Goal: Check status: Check status

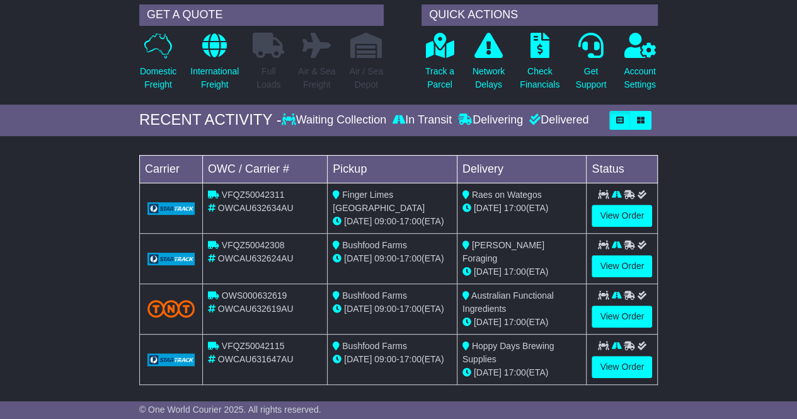
scroll to position [118, 0]
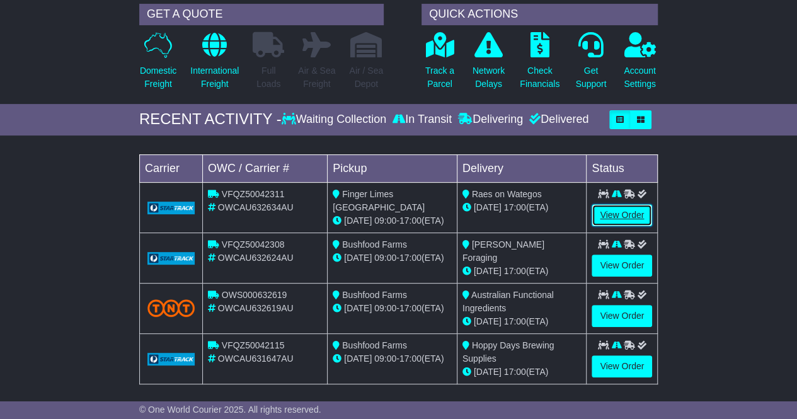
click at [646, 209] on link "View Order" at bounding box center [622, 215] width 61 height 22
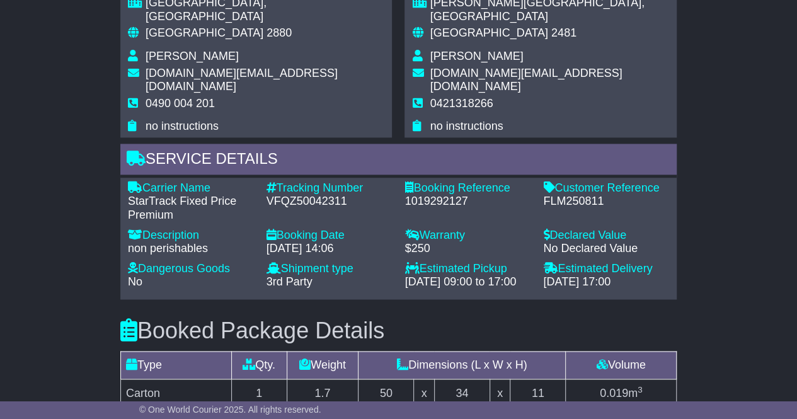
scroll to position [831, 0]
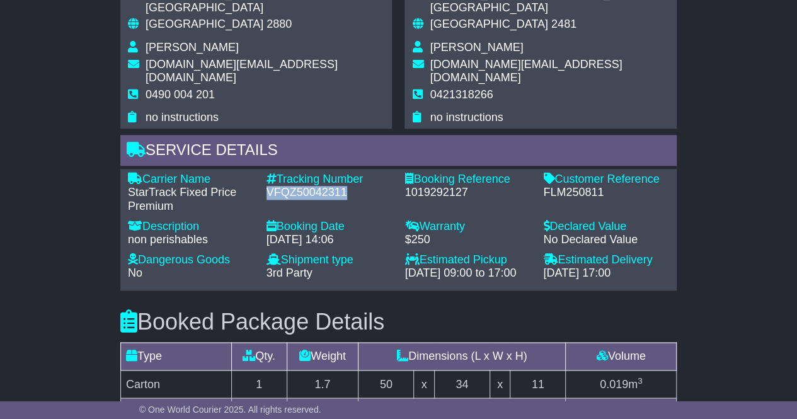
drag, startPoint x: 354, startPoint y: 164, endPoint x: 268, endPoint y: 163, distance: 85.1
click at [268, 186] on div "VFQZ50042311" at bounding box center [330, 193] width 126 height 14
copy div "VFQZ50042311"
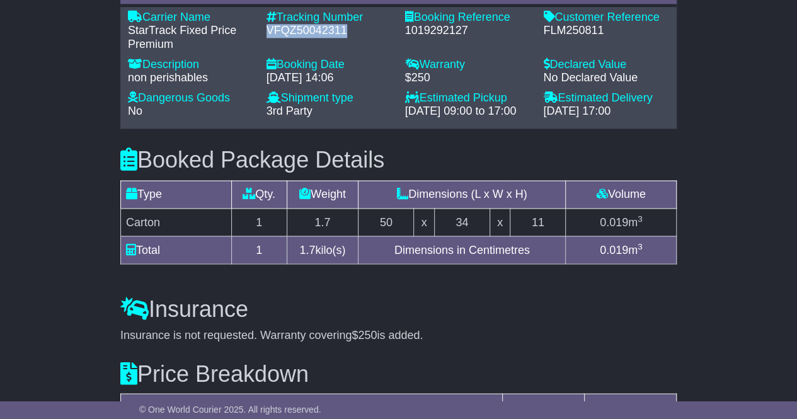
scroll to position [1188, 0]
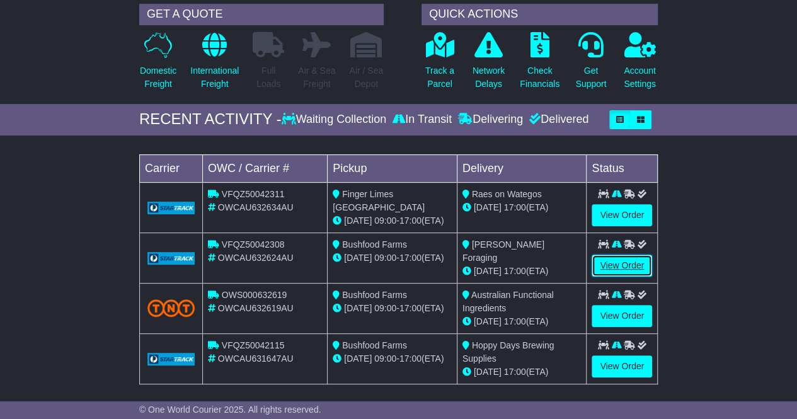
click at [609, 262] on link "View Order" at bounding box center [622, 266] width 61 height 22
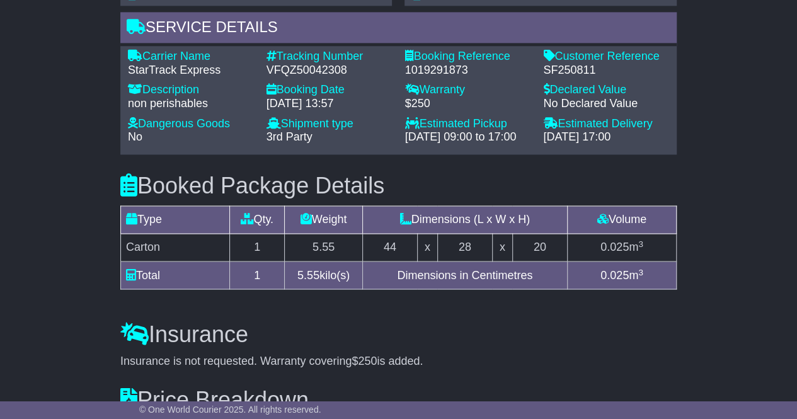
scroll to position [898, 0]
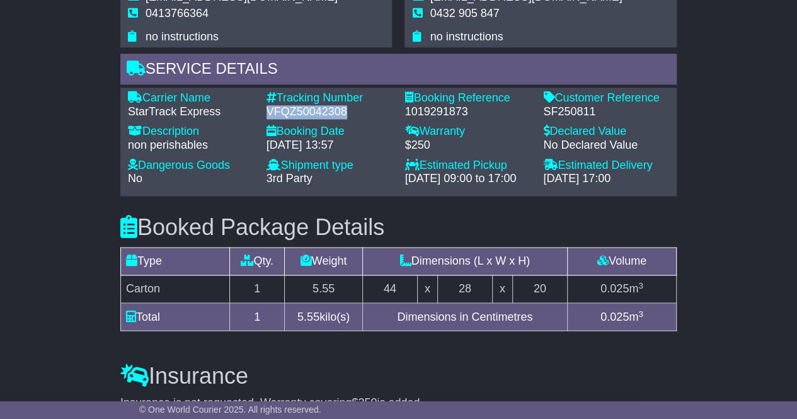
drag, startPoint x: 345, startPoint y: 92, endPoint x: 266, endPoint y: 95, distance: 78.8
click at [267, 105] on div "VFQZ50042308" at bounding box center [330, 112] width 126 height 14
copy div "VFQZ50042308"
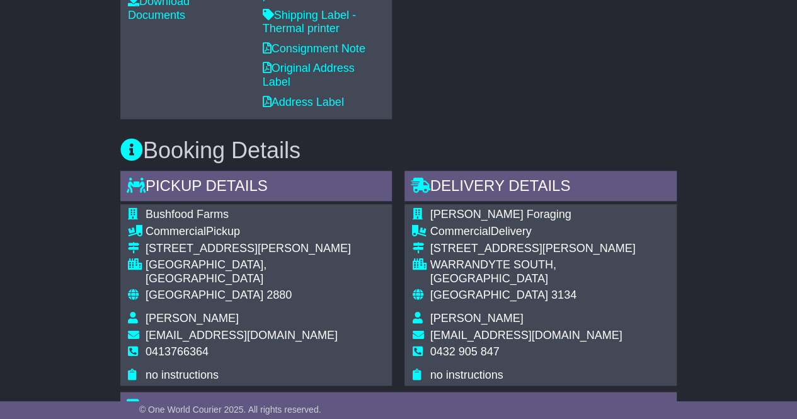
scroll to position [1174, 0]
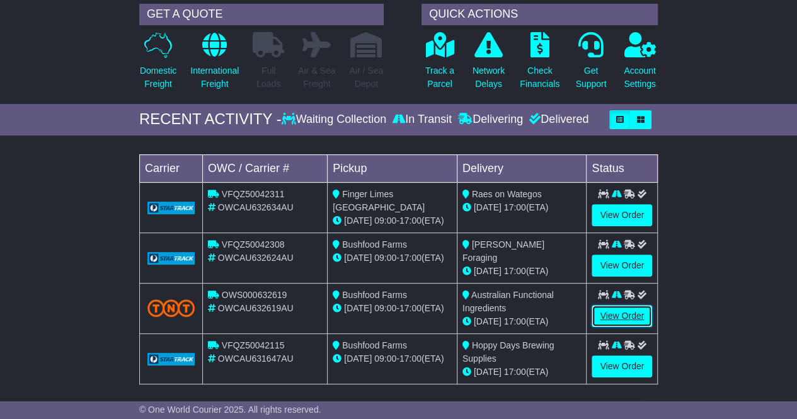
click at [620, 309] on link "View Order" at bounding box center [622, 316] width 61 height 22
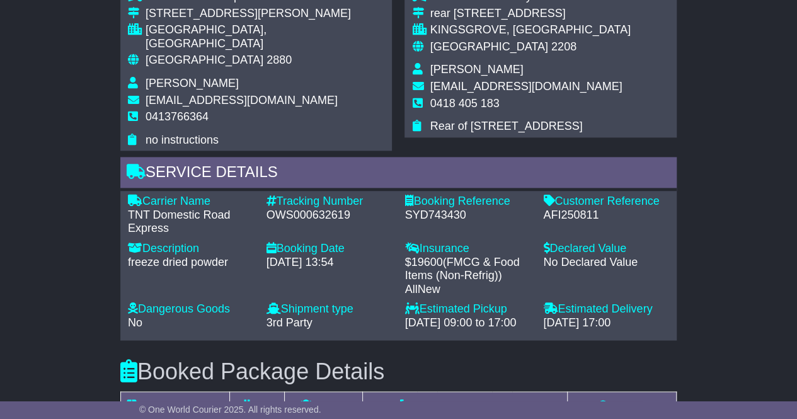
scroll to position [795, 0]
drag, startPoint x: 361, startPoint y: 199, endPoint x: 268, endPoint y: 199, distance: 92.6
click at [268, 208] on div "OWS000632619" at bounding box center [330, 215] width 126 height 14
copy div "OWS000632619"
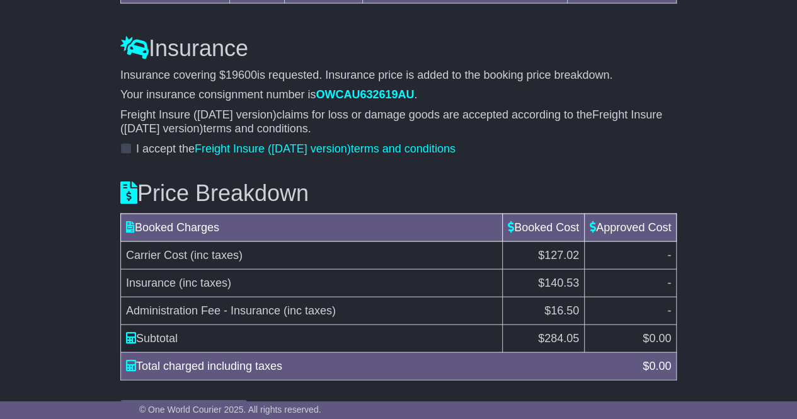
scroll to position [1296, 0]
